Goal: Task Accomplishment & Management: Manage account settings

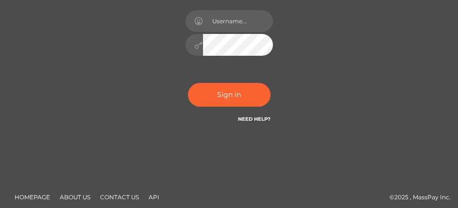
scroll to position [136, 0]
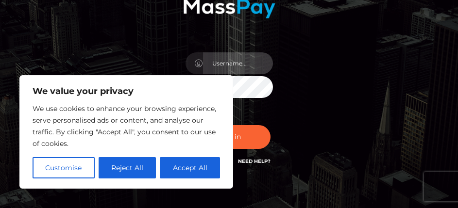
click at [228, 64] on input "text" at bounding box center [238, 63] width 70 height 22
type input "[EMAIL_ADDRESS][DOMAIN_NAME]"
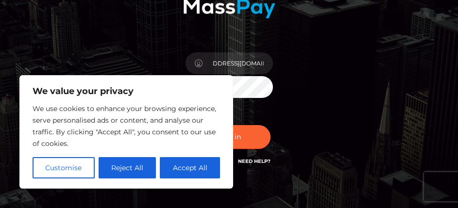
scroll to position [0, 0]
click at [188, 125] on button "Sign in" at bounding box center [229, 137] width 82 height 24
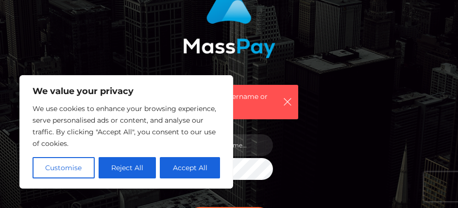
scroll to position [97, 0]
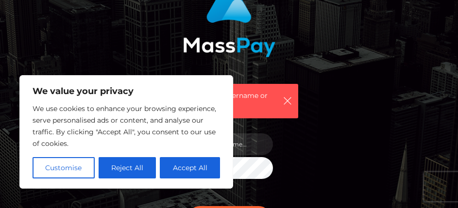
click at [128, 155] on div "We use cookies to enhance your browsing experience, serve personalised ads or c…" at bounding box center [126, 141] width 187 height 76
click at [127, 173] on button "Reject All" at bounding box center [127, 167] width 58 height 21
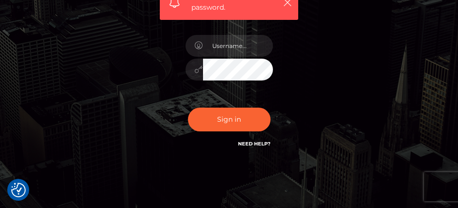
scroll to position [227, 0]
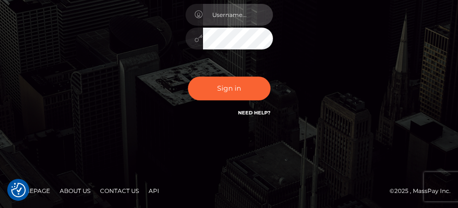
click at [248, 20] on input "text" at bounding box center [238, 15] width 70 height 22
type input "[EMAIL_ADDRESS][DOMAIN_NAME]"
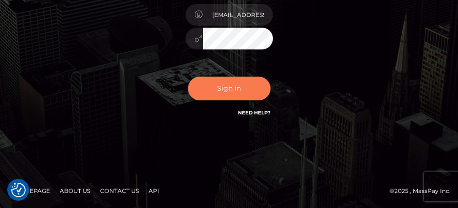
click at [247, 80] on button "Sign in" at bounding box center [229, 89] width 82 height 24
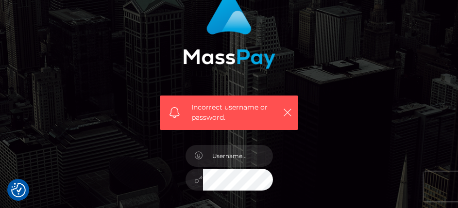
scroll to position [194, 0]
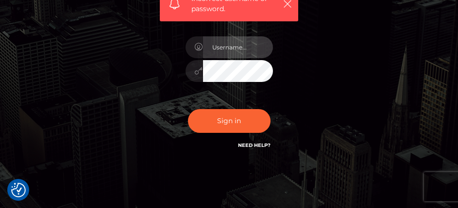
click at [244, 36] on input "text" at bounding box center [238, 47] width 70 height 22
type input "[EMAIL_ADDRESS][DOMAIN_NAME]"
click at [188, 109] on button "Sign in" at bounding box center [229, 121] width 82 height 24
